Goal: Task Accomplishment & Management: Use online tool/utility

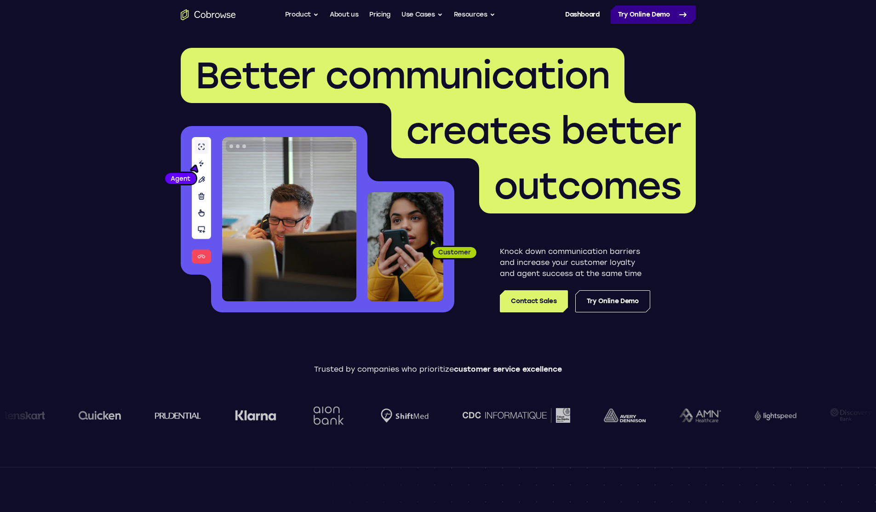
click at [649, 13] on link "Try Online Demo" at bounding box center [653, 15] width 85 height 18
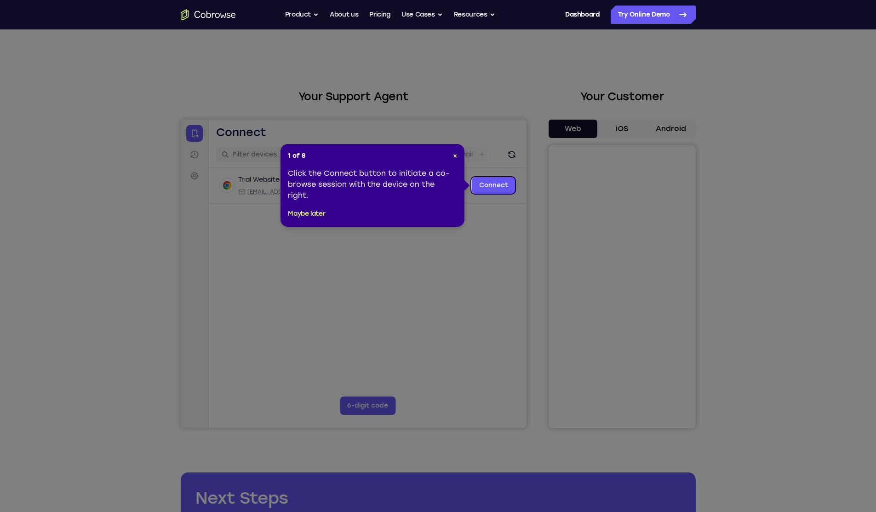
click at [452, 154] on header "1 of 8 ×" at bounding box center [372, 155] width 169 height 9
click at [454, 154] on span "×" at bounding box center [455, 156] width 4 height 8
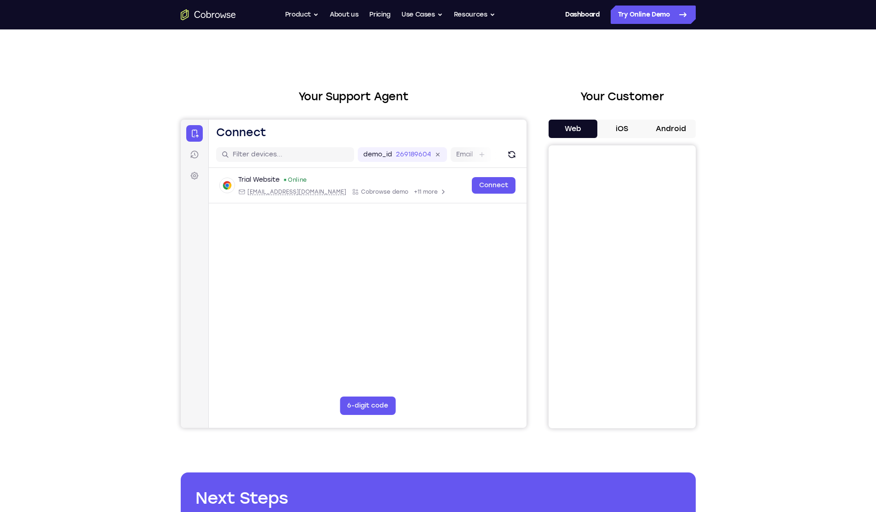
click at [619, 130] on button "iOS" at bounding box center [621, 129] width 49 height 18
